Goal: Task Accomplishment & Management: Manage account settings

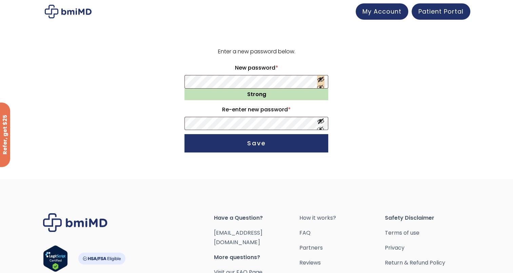
click at [320, 87] on button "Show password" at bounding box center [320, 81] width 7 height 13
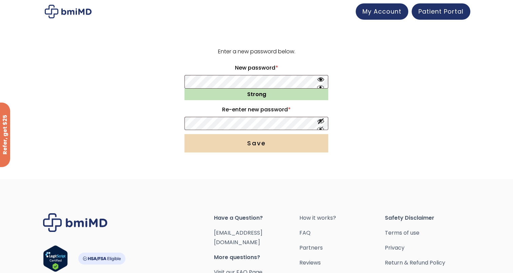
click at [258, 138] on button "Save" at bounding box center [256, 143] width 144 height 18
